Goal: Information Seeking & Learning: Find specific page/section

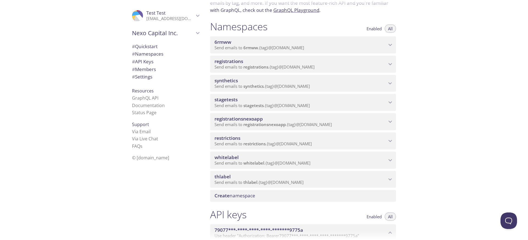
scroll to position [50, 0]
click at [254, 176] on span "thlabel" at bounding box center [301, 175] width 172 height 6
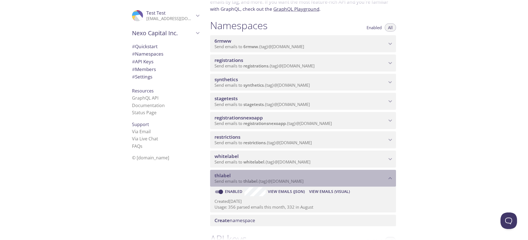
click at [254, 176] on span "thlabel" at bounding box center [301, 175] width 172 height 6
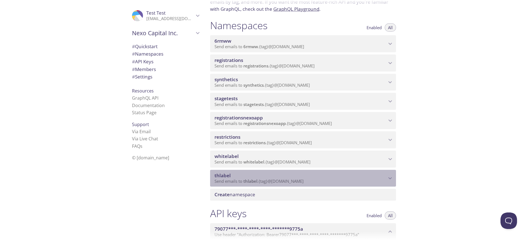
click at [254, 176] on span "thlabel" at bounding box center [301, 175] width 172 height 6
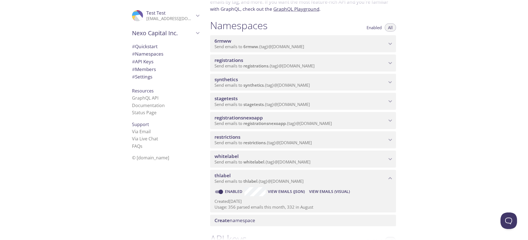
click at [254, 176] on span "thlabel" at bounding box center [301, 175] width 172 height 6
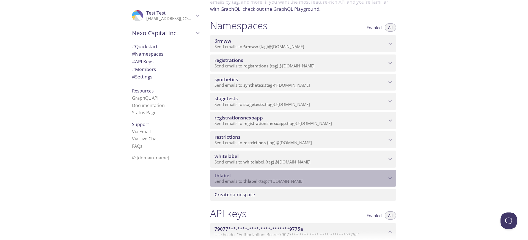
click at [264, 176] on span "thlabel" at bounding box center [301, 175] width 172 height 6
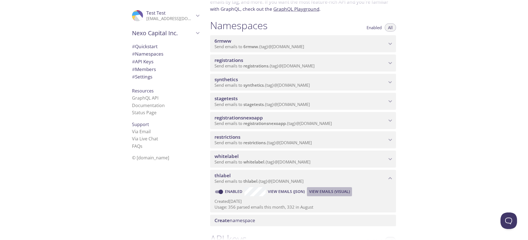
click at [316, 191] on span "View Emails (Visual)" at bounding box center [329, 191] width 41 height 7
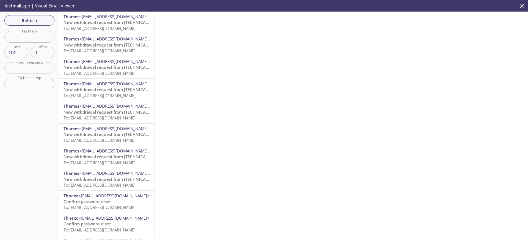
click at [116, 26] on span "To: [EMAIL_ADDRESS][DOMAIN_NAME]" at bounding box center [100, 29] width 72 height 6
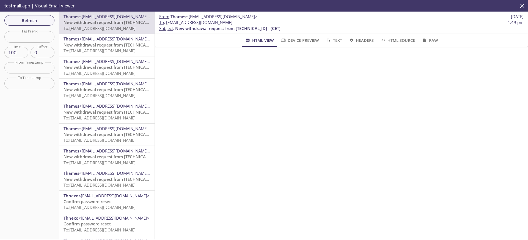
scroll to position [57, 0]
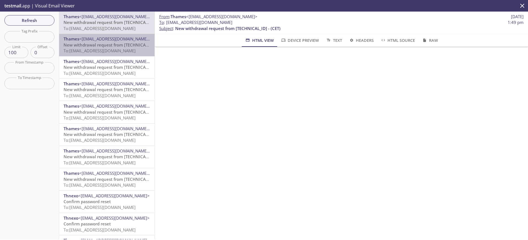
click at [86, 47] on span "New withdrawal request from [TECHNICAL_ID] - (CET)" at bounding box center [116, 45] width 105 height 6
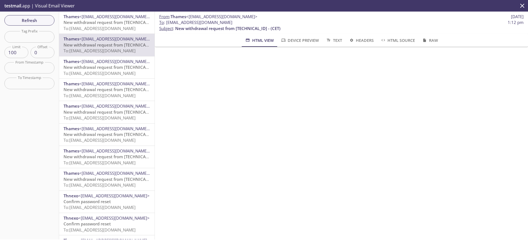
click at [125, 70] on span "New withdrawal request from [TECHNICAL_ID] - (CET)" at bounding box center [116, 67] width 105 height 6
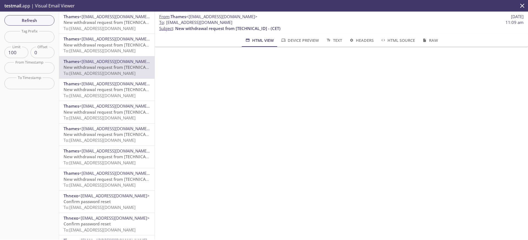
click at [110, 95] on span "To: [EMAIL_ADDRESS][DOMAIN_NAME]" at bounding box center [100, 96] width 72 height 6
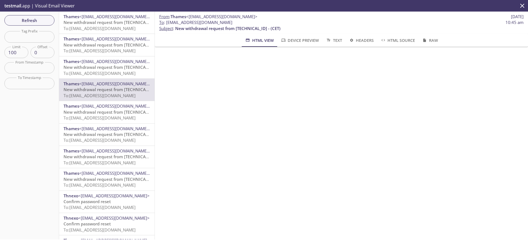
click at [108, 33] on div "Thames <[EMAIL_ADDRESS][DOMAIN_NAME]> New withdrawal request from [TECHNICAL_ID…" at bounding box center [106, 23] width 95 height 22
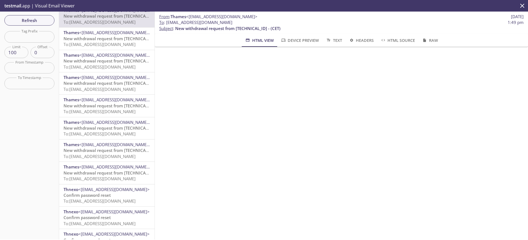
scroll to position [7, 0]
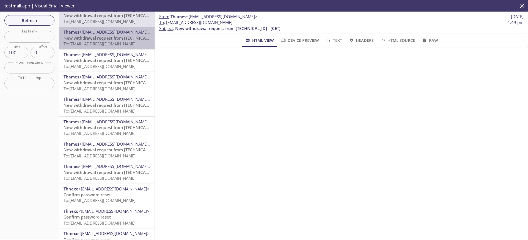
click at [107, 43] on span "To: [EMAIL_ADDRESS][DOMAIN_NAME]" at bounding box center [100, 44] width 72 height 6
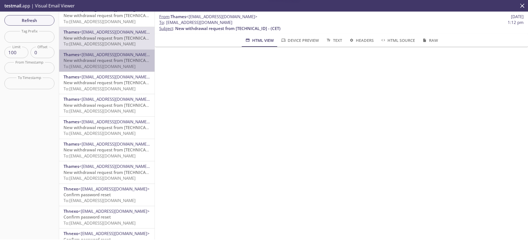
click at [112, 69] on p "New withdrawal request from [TECHNICAL_ID] - (CET) To: [EMAIL_ADDRESS][DOMAIN_N…" at bounding box center [107, 63] width 87 height 12
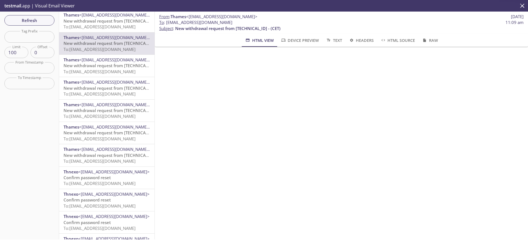
scroll to position [42, 0]
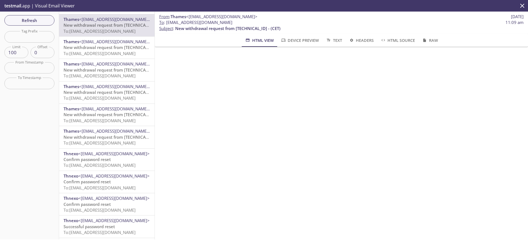
click at [111, 73] on span "To: [EMAIL_ADDRESS][DOMAIN_NAME]" at bounding box center [100, 76] width 72 height 6
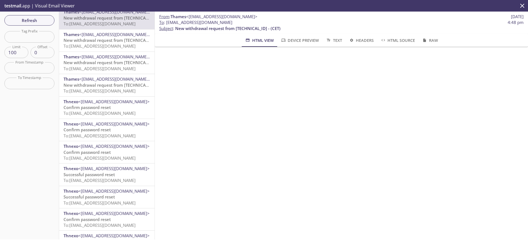
scroll to position [116, 0]
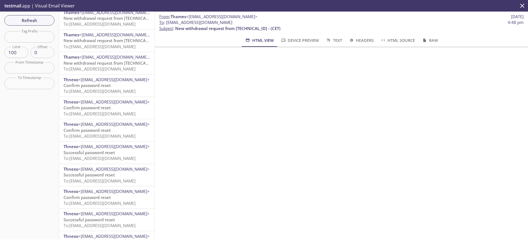
click at [107, 110] on span "Confirm password reset" at bounding box center [87, 108] width 47 height 6
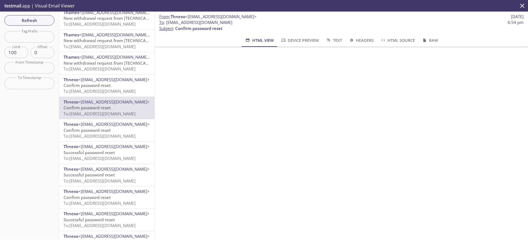
scroll to position [23, 0]
click at [102, 131] on span "Confirm password reset" at bounding box center [87, 130] width 47 height 6
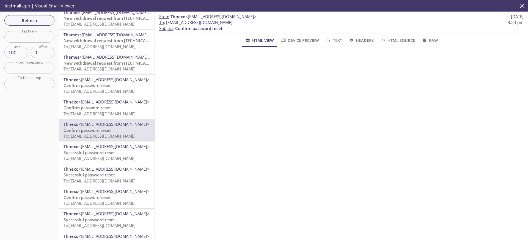
click at [103, 155] on p "Successful password reset To: [EMAIL_ADDRESS][DOMAIN_NAME]" at bounding box center [107, 156] width 87 height 12
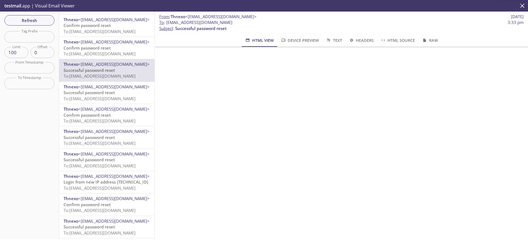
scroll to position [209, 0]
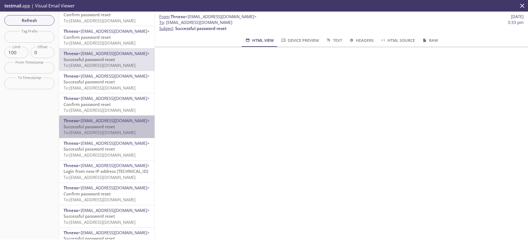
click at [76, 130] on span "To: [EMAIL_ADDRESS][DOMAIN_NAME]" at bounding box center [100, 133] width 72 height 6
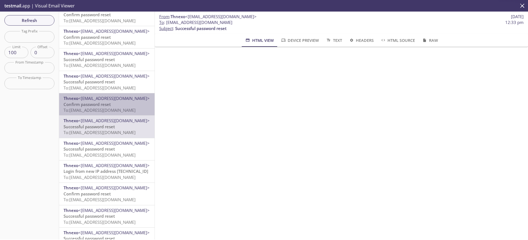
click at [92, 107] on span "To: [EMAIL_ADDRESS][DOMAIN_NAME]" at bounding box center [100, 110] width 72 height 6
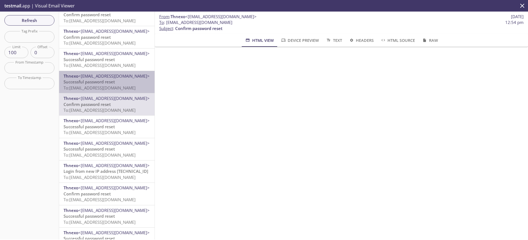
click at [91, 83] on span "Successful password reset" at bounding box center [89, 82] width 51 height 6
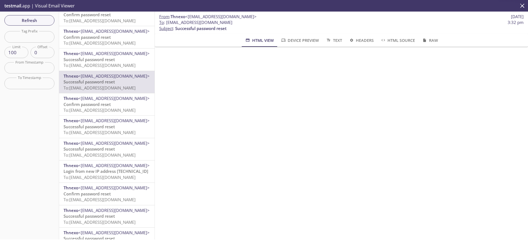
click at [102, 61] on span "Successful password reset" at bounding box center [89, 60] width 51 height 6
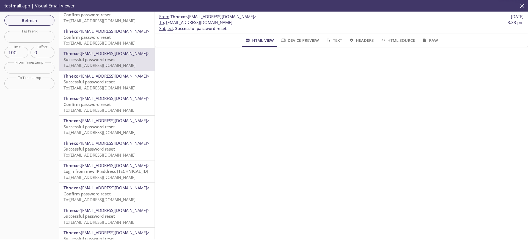
click at [106, 42] on span "To: [EMAIL_ADDRESS][DOMAIN_NAME]" at bounding box center [100, 43] width 72 height 6
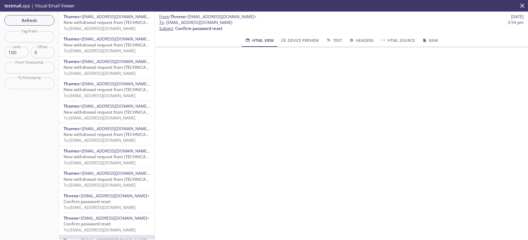
click at [111, 33] on div "Thames <[EMAIL_ADDRESS][DOMAIN_NAME]> New withdrawal request from [TECHNICAL_ID…" at bounding box center [106, 23] width 95 height 22
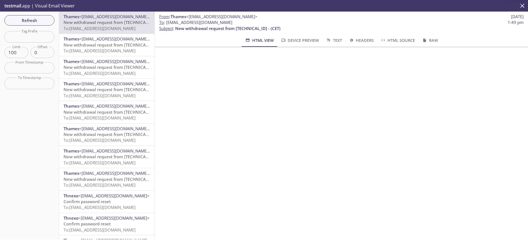
click at [109, 50] on span "To: [EMAIL_ADDRESS][DOMAIN_NAME]" at bounding box center [100, 51] width 72 height 6
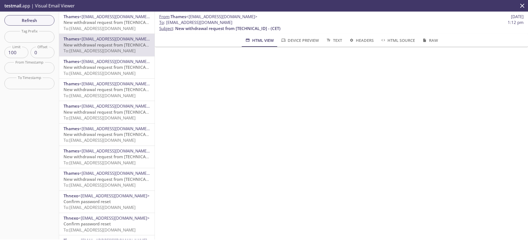
click at [110, 68] on span "New withdrawal request from [TECHNICAL_ID] - (CET)" at bounding box center [116, 67] width 105 height 6
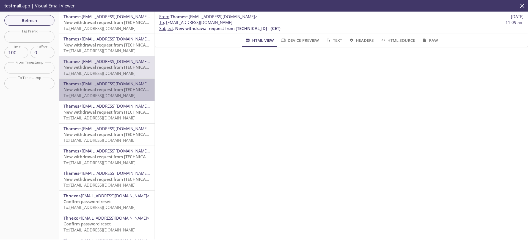
click at [111, 83] on span "<[EMAIL_ADDRESS][DOMAIN_NAME]>" at bounding box center [114, 84] width 71 height 6
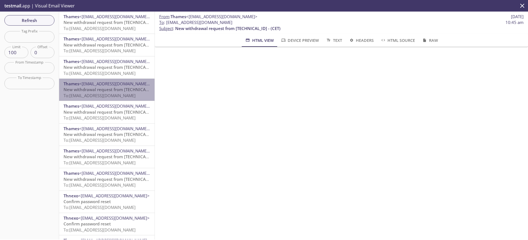
click at [111, 82] on span "<[EMAIL_ADDRESS][DOMAIN_NAME]>" at bounding box center [114, 84] width 71 height 6
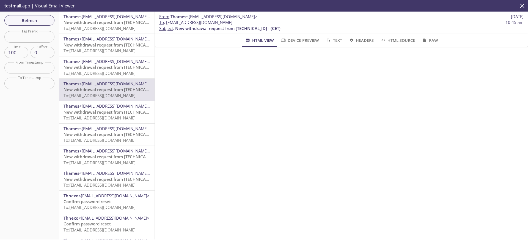
scroll to position [74, 0]
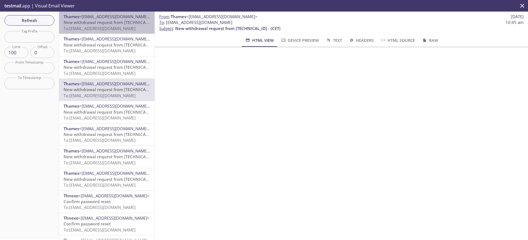
click at [130, 29] on span "To: [EMAIL_ADDRESS][DOMAIN_NAME]" at bounding box center [100, 29] width 72 height 6
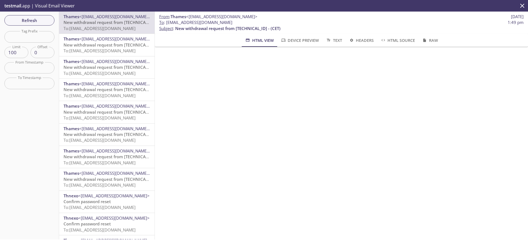
scroll to position [82, 0]
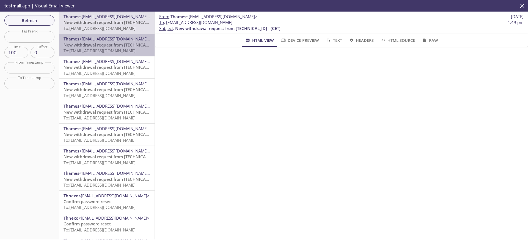
click at [124, 46] on span "New withdrawal request from [TECHNICAL_ID] - (CET)" at bounding box center [116, 45] width 105 height 6
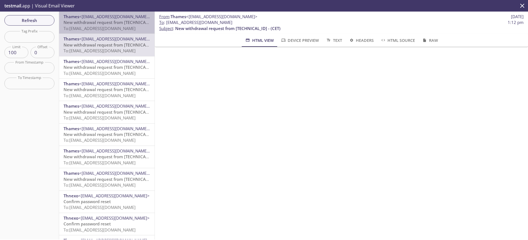
click at [107, 28] on span "To: [EMAIL_ADDRESS][DOMAIN_NAME]" at bounding box center [100, 29] width 72 height 6
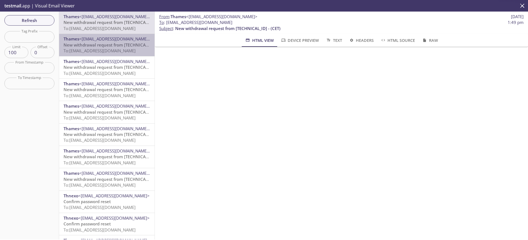
click at [106, 50] on span "To: [EMAIL_ADDRESS][DOMAIN_NAME]" at bounding box center [100, 51] width 72 height 6
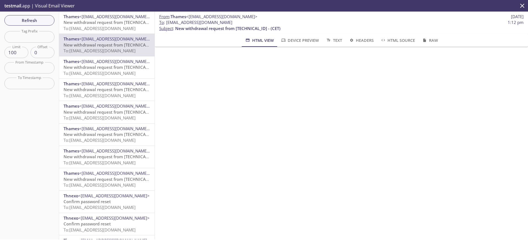
click at [100, 63] on span "<[EMAIL_ADDRESS][DOMAIN_NAME]>" at bounding box center [114, 62] width 71 height 6
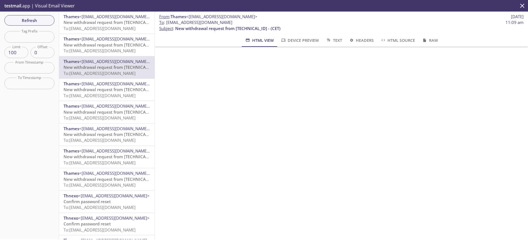
click at [105, 87] on span "New withdrawal request from [TECHNICAL_ID] - (CET)" at bounding box center [116, 90] width 105 height 6
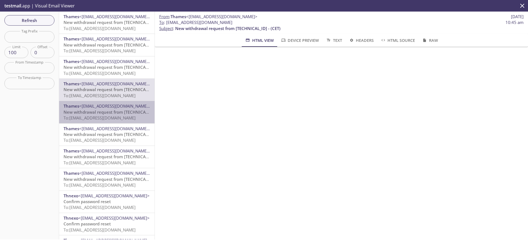
click at [105, 114] on span "New withdrawal request from [TECHNICAL_ID] - (CET)" at bounding box center [116, 112] width 105 height 6
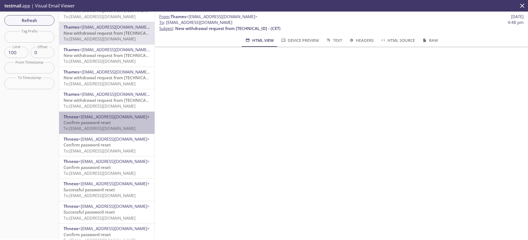
click at [105, 120] on span "Confirm password reset" at bounding box center [87, 123] width 47 height 6
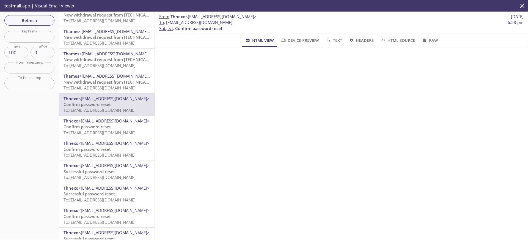
click at [101, 132] on span "To: [EMAIL_ADDRESS][DOMAIN_NAME]" at bounding box center [100, 133] width 72 height 6
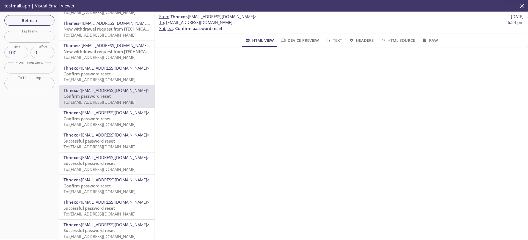
scroll to position [131, 0]
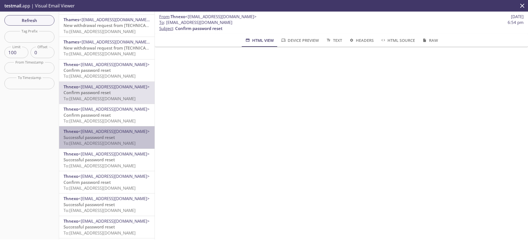
click at [101, 132] on span "<[EMAIL_ADDRESS][DOMAIN_NAME]>" at bounding box center [113, 131] width 71 height 6
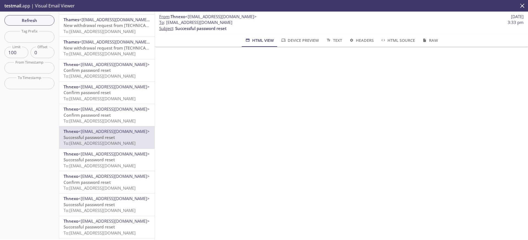
click at [102, 117] on span "Confirm password reset" at bounding box center [87, 115] width 47 height 6
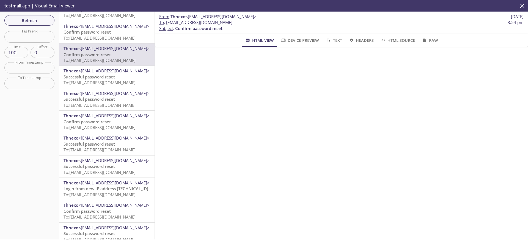
scroll to position [198, 0]
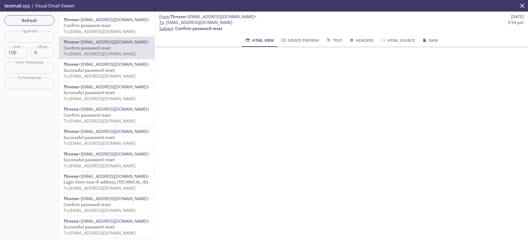
click at [102, 145] on span "To: [EMAIL_ADDRESS][DOMAIN_NAME]" at bounding box center [100, 143] width 72 height 6
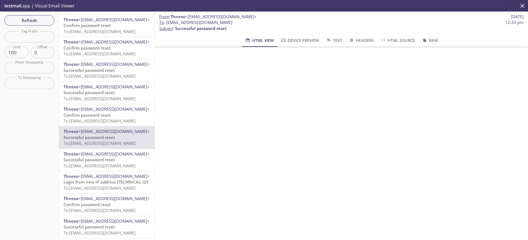
click at [103, 159] on span "Successful password reset" at bounding box center [89, 160] width 51 height 6
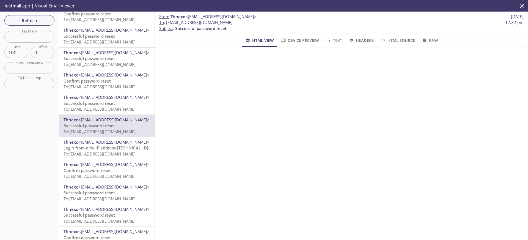
scroll to position [264, 0]
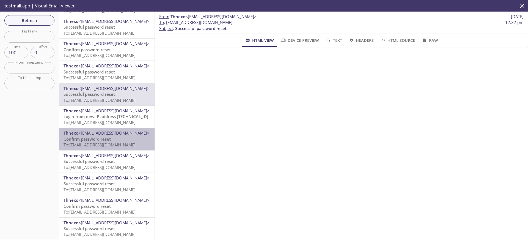
click at [104, 142] on span "To: [EMAIL_ADDRESS][DOMAIN_NAME]" at bounding box center [100, 145] width 72 height 6
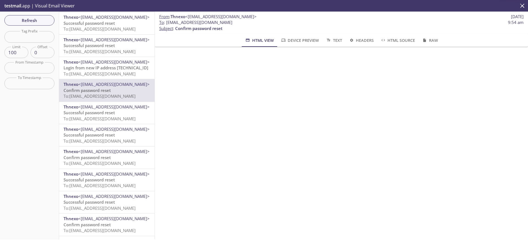
scroll to position [378, 0]
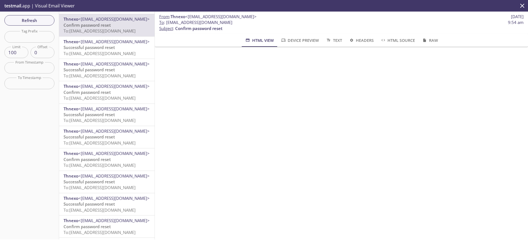
click at [104, 146] on div "Thnexo <[EMAIL_ADDRESS][DOMAIN_NAME]> Successful password reset To: [EMAIL_ADDR…" at bounding box center [106, 137] width 95 height 22
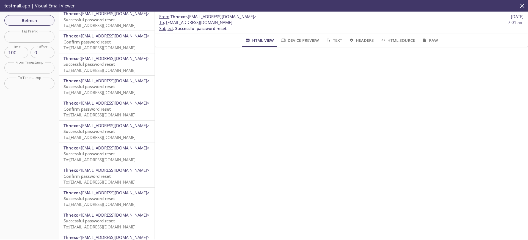
scroll to position [1036, 0]
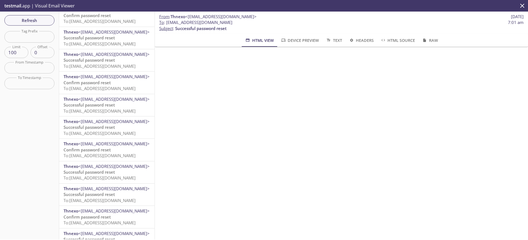
click at [104, 146] on span "<[EMAIL_ADDRESS][DOMAIN_NAME]>" at bounding box center [113, 144] width 71 height 6
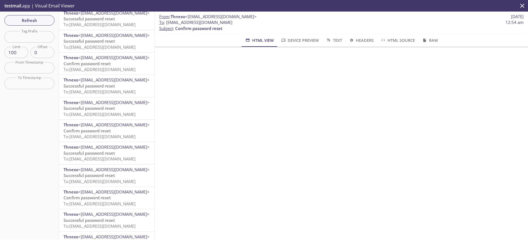
scroll to position [1282, 0]
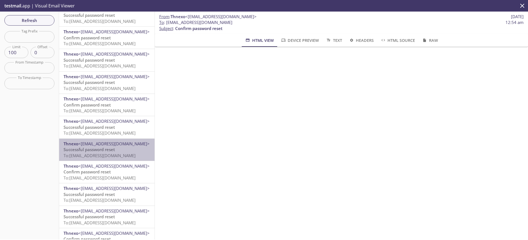
click at [101, 157] on span "To: [EMAIL_ADDRESS][DOMAIN_NAME]" at bounding box center [100, 156] width 72 height 6
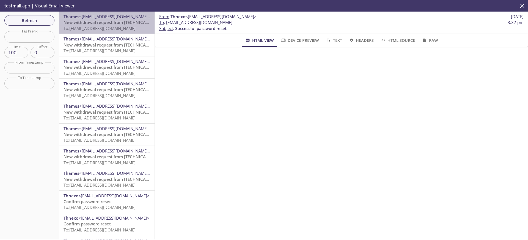
click at [104, 23] on span "New withdrawal request from [TECHNICAL_ID] - (CET)" at bounding box center [116, 23] width 105 height 6
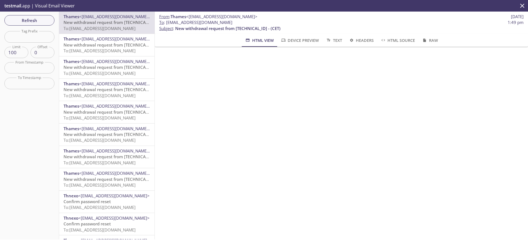
click at [130, 54] on div "Thames <[EMAIL_ADDRESS][DOMAIN_NAME]> New withdrawal request from [TECHNICAL_ID…" at bounding box center [106, 45] width 95 height 22
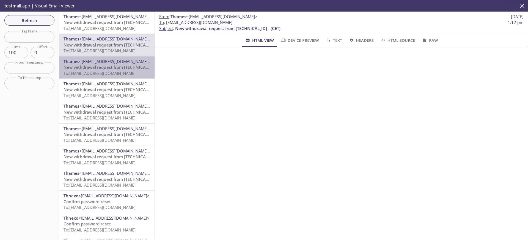
click at [121, 74] on span "To: [EMAIL_ADDRESS][DOMAIN_NAME]" at bounding box center [100, 73] width 72 height 6
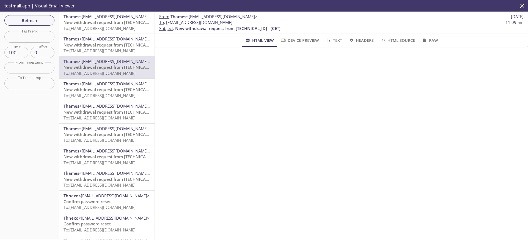
click at [32, 45] on div "Refresh Filters Tag Prefix Tag Prefix Limit 100 Limit Offset 0 Offset From Time…" at bounding box center [29, 126] width 59 height 228
click at [35, 37] on input "text" at bounding box center [29, 36] width 50 height 11
click at [44, 22] on span "Refresh" at bounding box center [29, 20] width 41 height 7
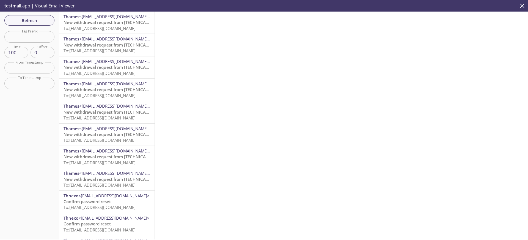
click at [95, 27] on span "To: [EMAIL_ADDRESS][DOMAIN_NAME]" at bounding box center [100, 29] width 72 height 6
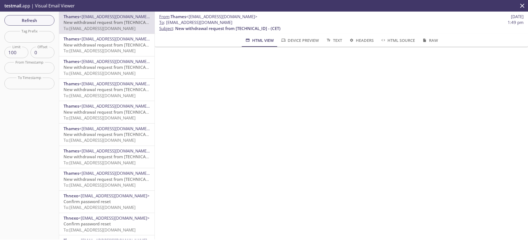
click at [193, 23] on span "To : [EMAIL_ADDRESS][DOMAIN_NAME]" at bounding box center [195, 23] width 73 height 6
copy span "transactions"
click at [31, 36] on input "text" at bounding box center [29, 36] width 50 height 11
paste input "transactions"
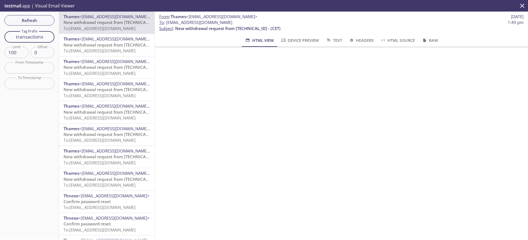
type input "transactions"
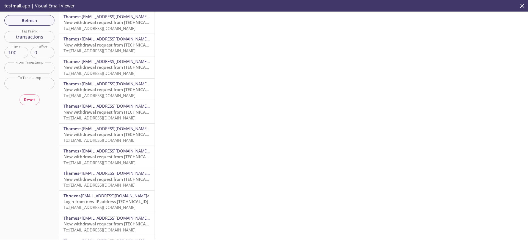
click at [95, 24] on span "New withdrawal request from [TECHNICAL_ID] - (CET)" at bounding box center [116, 23] width 105 height 6
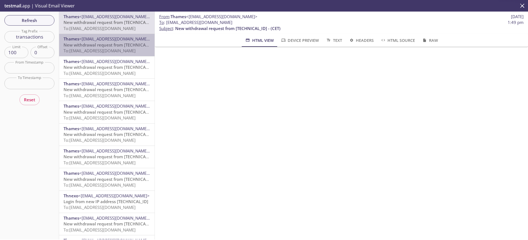
click at [95, 47] on span "New withdrawal request from [TECHNICAL_ID] - (CET)" at bounding box center [116, 45] width 105 height 6
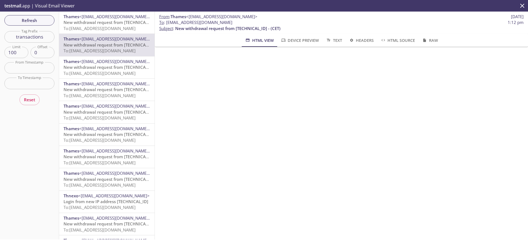
scroll to position [166, 0]
click at [99, 195] on span "<[EMAIL_ADDRESS][DOMAIN_NAME]>" at bounding box center [113, 196] width 71 height 6
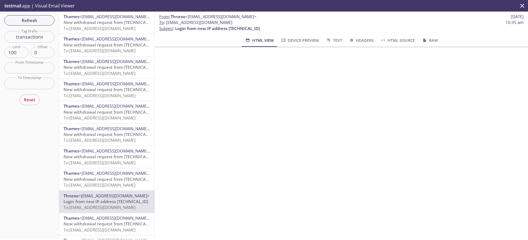
drag, startPoint x: 172, startPoint y: 16, endPoint x: 198, endPoint y: 17, distance: 25.6
click at [198, 17] on span "From : Thnexo <[EMAIL_ADDRESS][DOMAIN_NAME]>" at bounding box center [207, 17] width 97 height 6
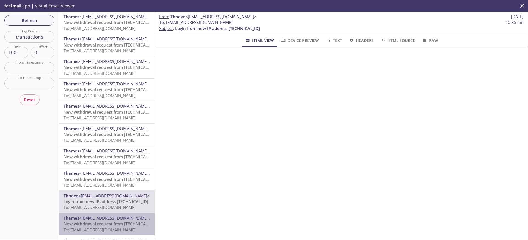
click at [109, 213] on div "Thames <[EMAIL_ADDRESS][DOMAIN_NAME]> New withdrawal request from [TECHNICAL_ID…" at bounding box center [106, 224] width 95 height 22
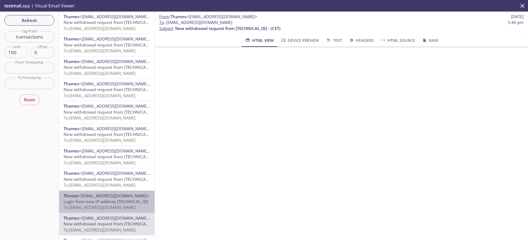
click at [108, 201] on span "Login from new IP address [TECHNICAL_ID]" at bounding box center [106, 202] width 85 height 6
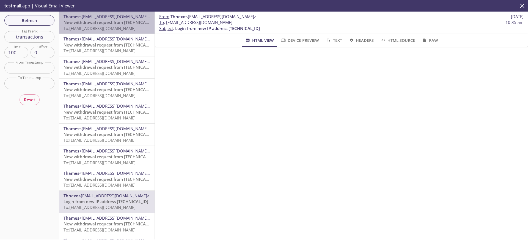
click at [113, 27] on span "To: [EMAIL_ADDRESS][DOMAIN_NAME]" at bounding box center [100, 29] width 72 height 6
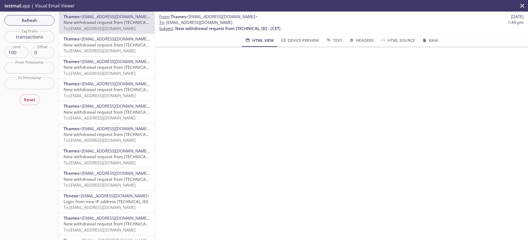
click at [104, 42] on span "New withdrawal request from [TECHNICAL_ID] - (CET)" at bounding box center [116, 45] width 105 height 6
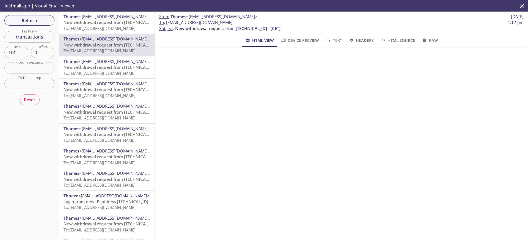
click at [109, 75] on span "To: [EMAIL_ADDRESS][DOMAIN_NAME]" at bounding box center [100, 73] width 72 height 6
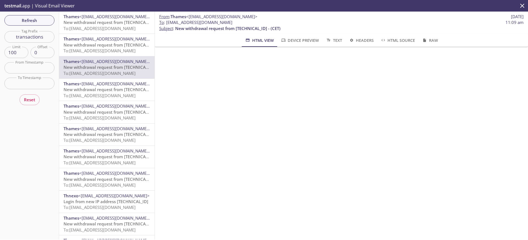
click at [123, 31] on span "To: [EMAIL_ADDRESS][DOMAIN_NAME]" at bounding box center [100, 29] width 72 height 6
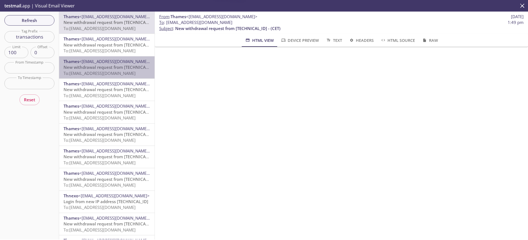
click at [109, 68] on span "New withdrawal request from [TECHNICAL_ID] - (CET)" at bounding box center [116, 67] width 105 height 6
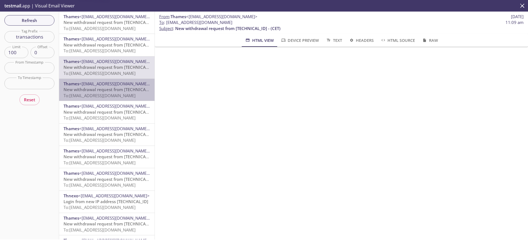
click at [107, 86] on span "Thames <[EMAIL_ADDRESS][DOMAIN_NAME]>" at bounding box center [107, 84] width 87 height 6
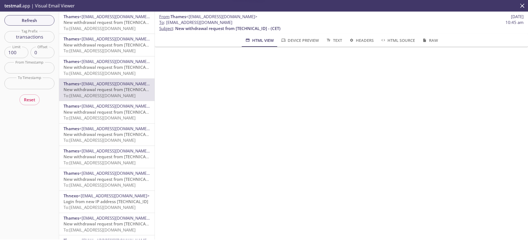
click at [107, 56] on hr "emails" at bounding box center [106, 56] width 95 height 0
click at [112, 40] on span "<[EMAIL_ADDRESS][DOMAIN_NAME]>" at bounding box center [114, 39] width 71 height 6
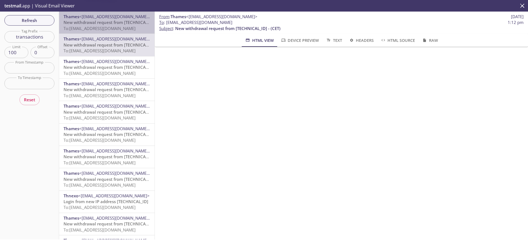
click at [111, 28] on span "To: [EMAIL_ADDRESS][DOMAIN_NAME]" at bounding box center [100, 29] width 72 height 6
